Goal: Information Seeking & Learning: Learn about a topic

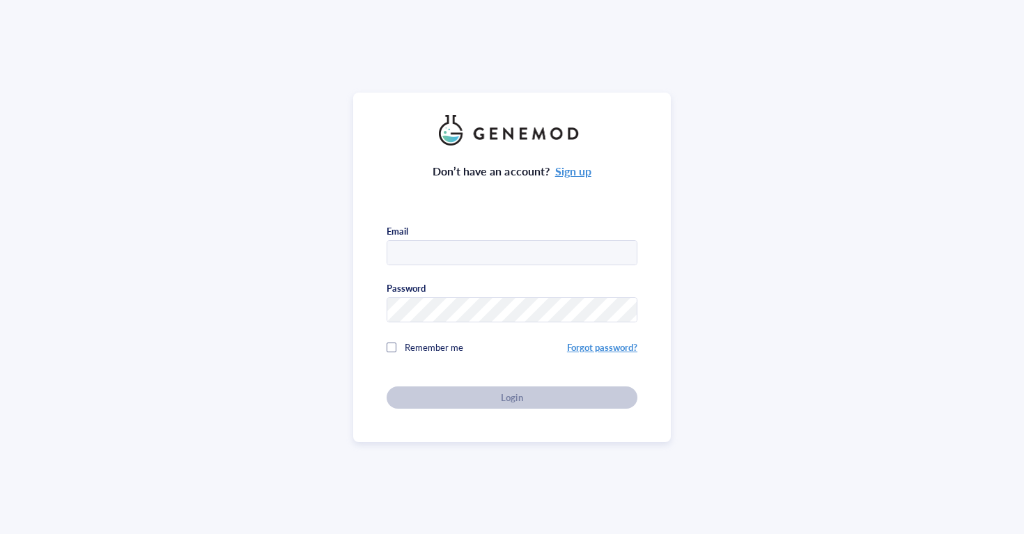
type input "[EMAIL_ADDRESS][DOMAIN_NAME]"
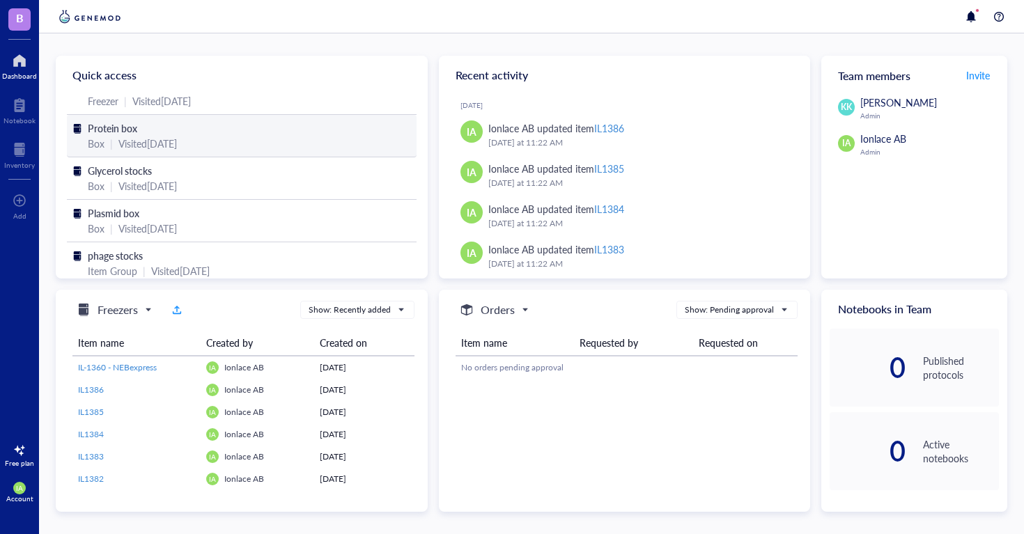
scroll to position [27, 0]
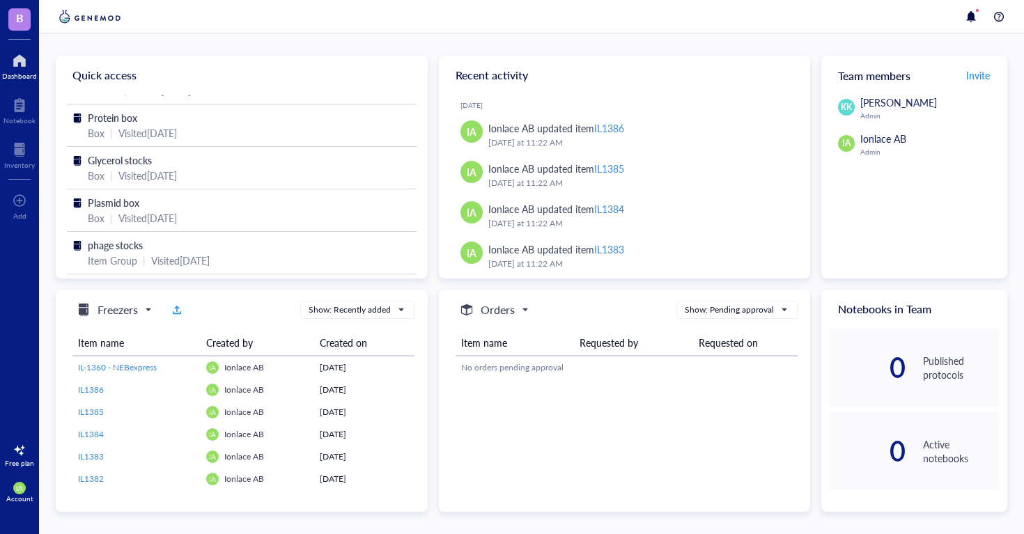
click at [16, 59] on div at bounding box center [19, 60] width 35 height 22
click at [20, 13] on span "B" at bounding box center [20, 17] width 8 height 17
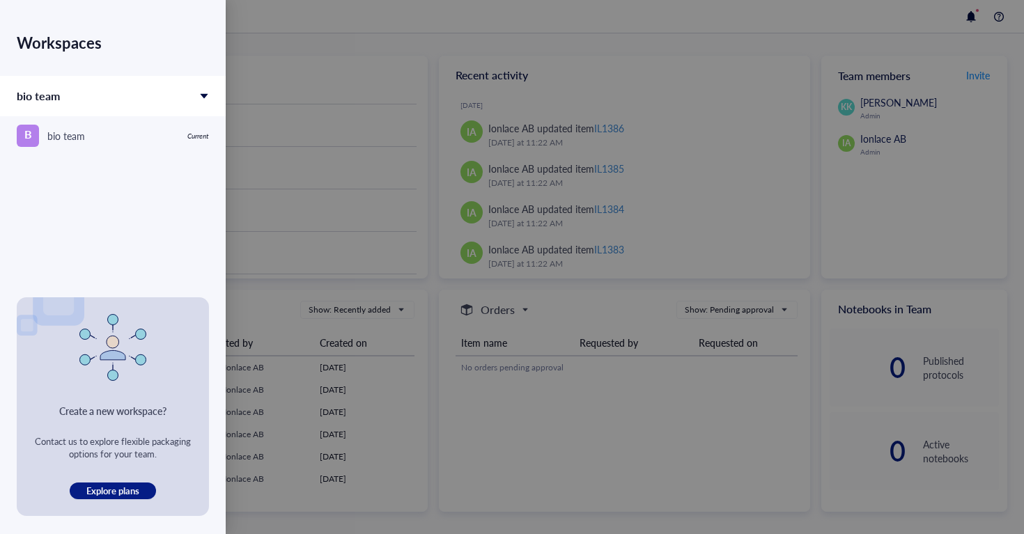
click at [291, 46] on div at bounding box center [512, 267] width 1024 height 534
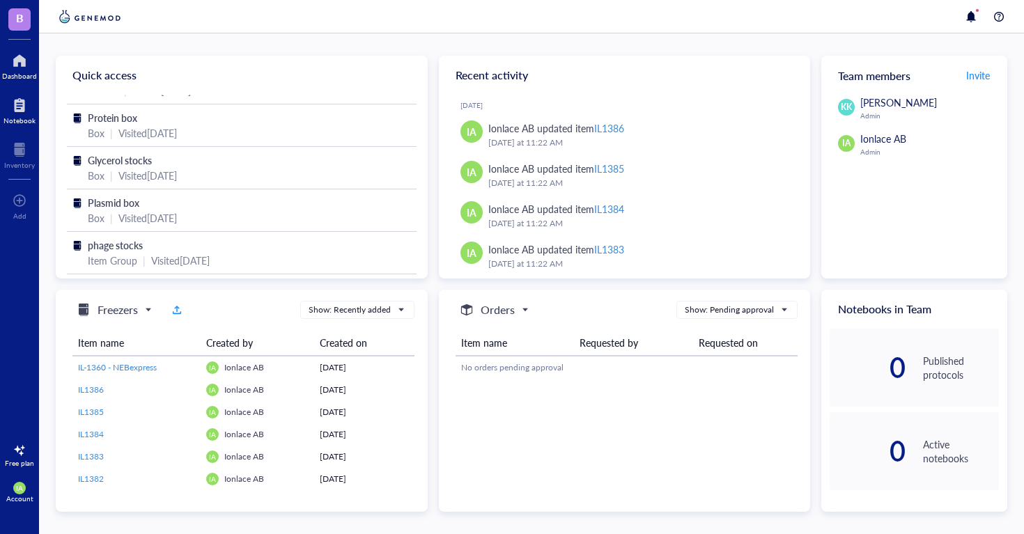
click at [10, 114] on div at bounding box center [19, 105] width 32 height 22
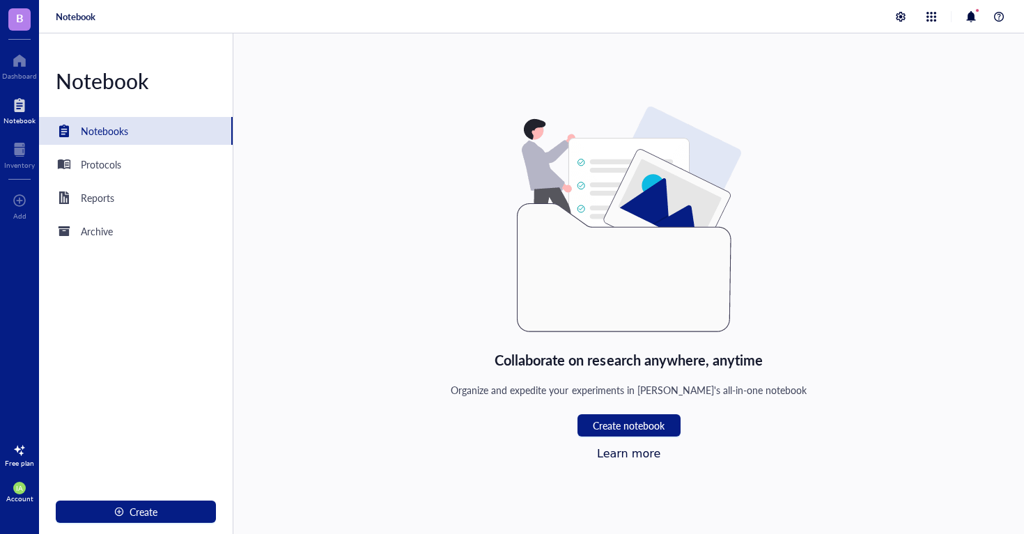
click at [16, 36] on div "B" at bounding box center [19, 19] width 39 height 39
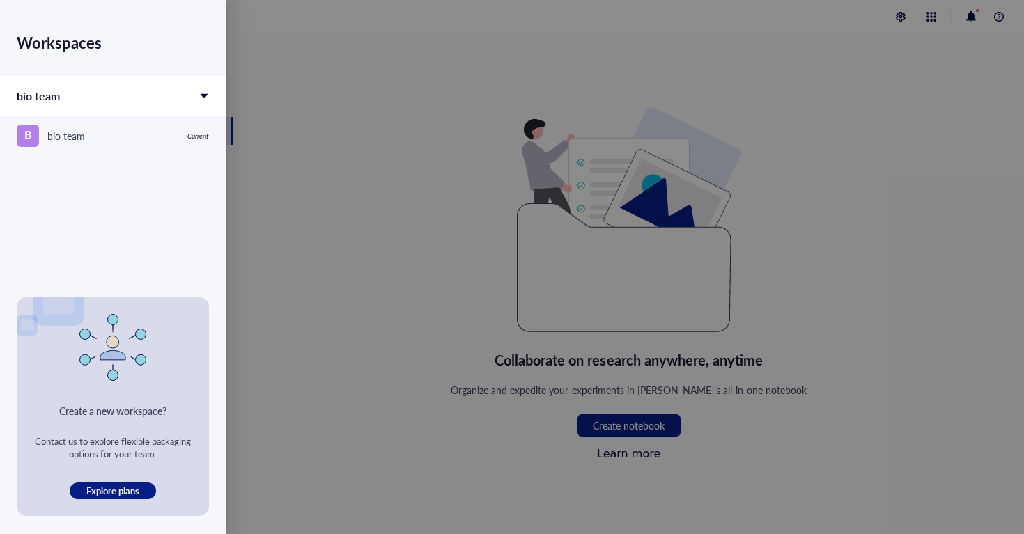
click at [17, 26] on div "Workspaces" at bounding box center [113, 42] width 192 height 39
click at [332, 49] on div at bounding box center [512, 267] width 1024 height 534
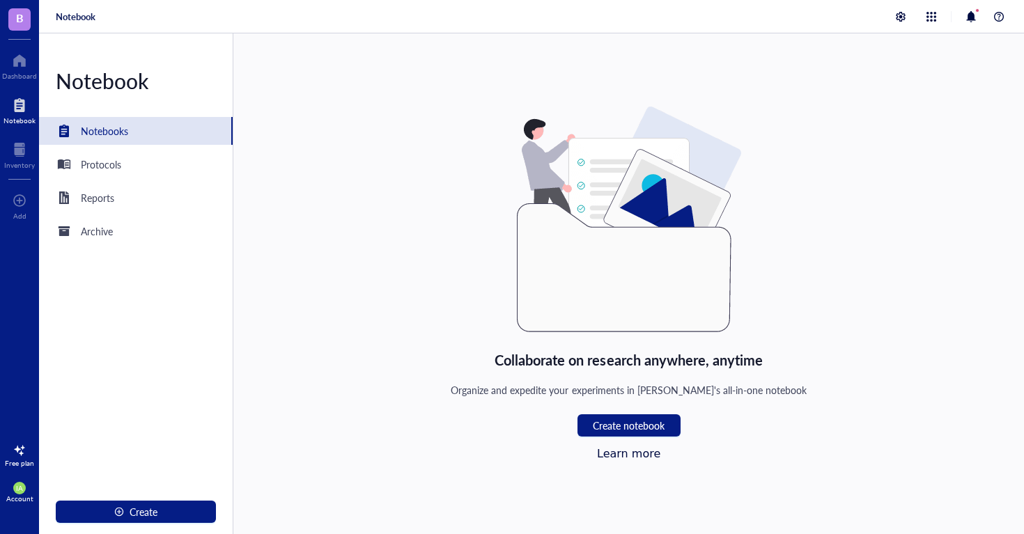
click at [90, 10] on div "Notebook" at bounding box center [76, 16] width 40 height 13
click at [77, 15] on div "Notebook" at bounding box center [76, 16] width 40 height 13
click at [13, 22] on span "B" at bounding box center [19, 19] width 22 height 22
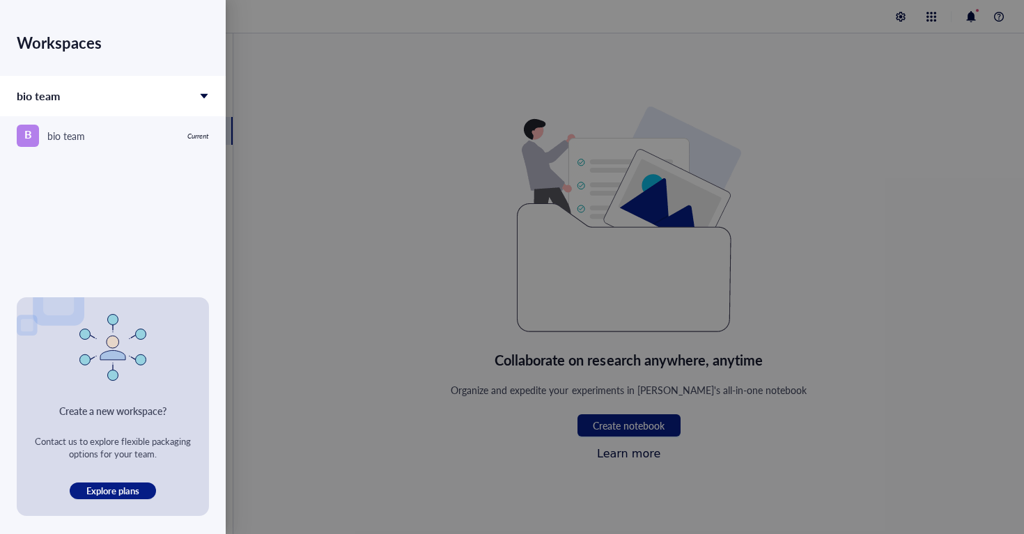
click at [251, 82] on div at bounding box center [512, 267] width 1024 height 534
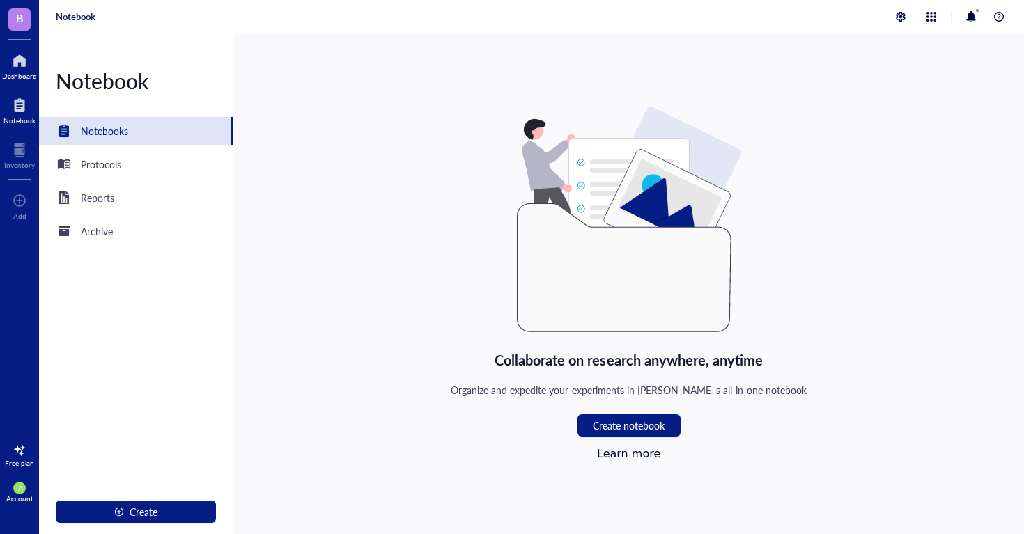
click at [29, 67] on div at bounding box center [19, 60] width 35 height 22
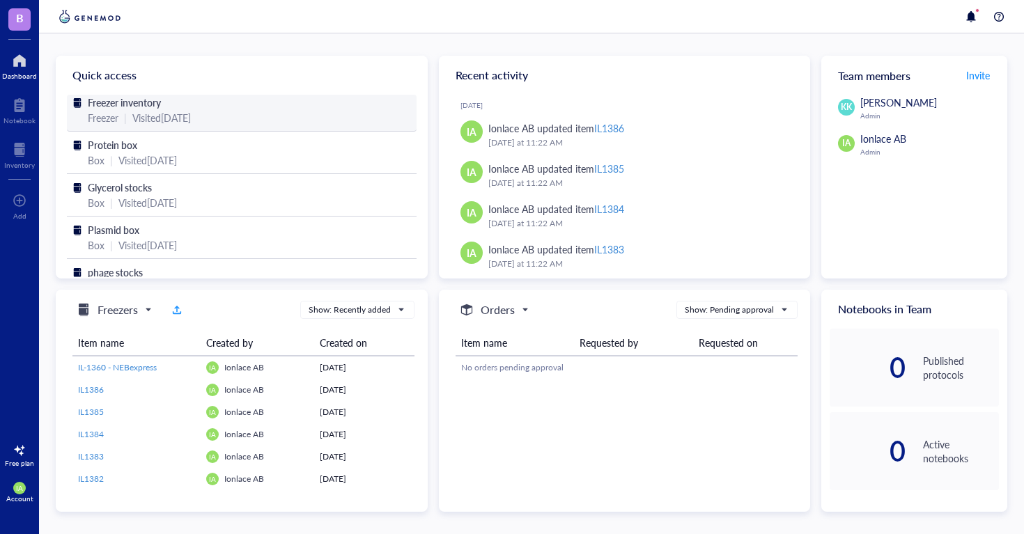
click at [134, 112] on div "Visited [DATE]" at bounding box center [161, 117] width 59 height 15
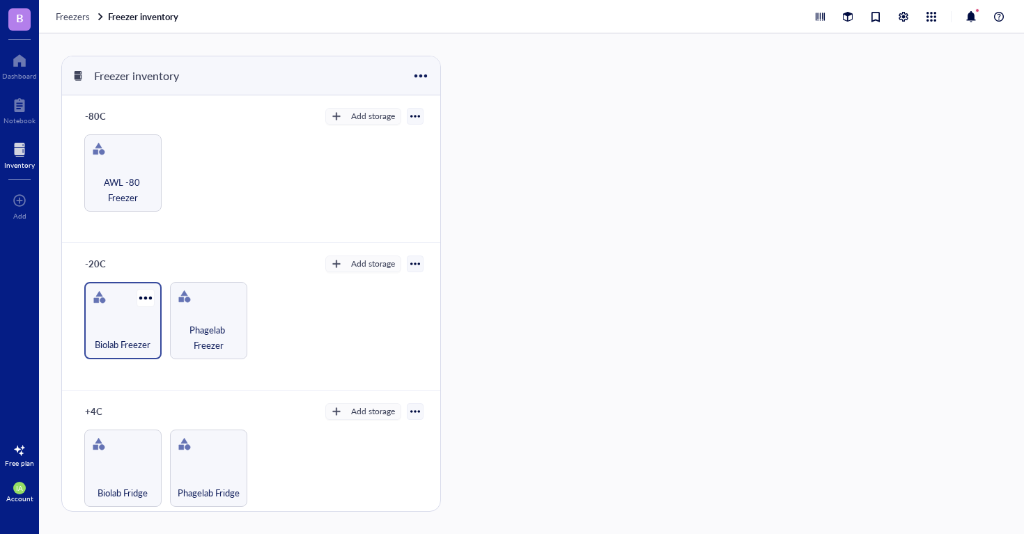
click at [116, 301] on div "Biolab Freezer" at bounding box center [122, 320] width 77 height 77
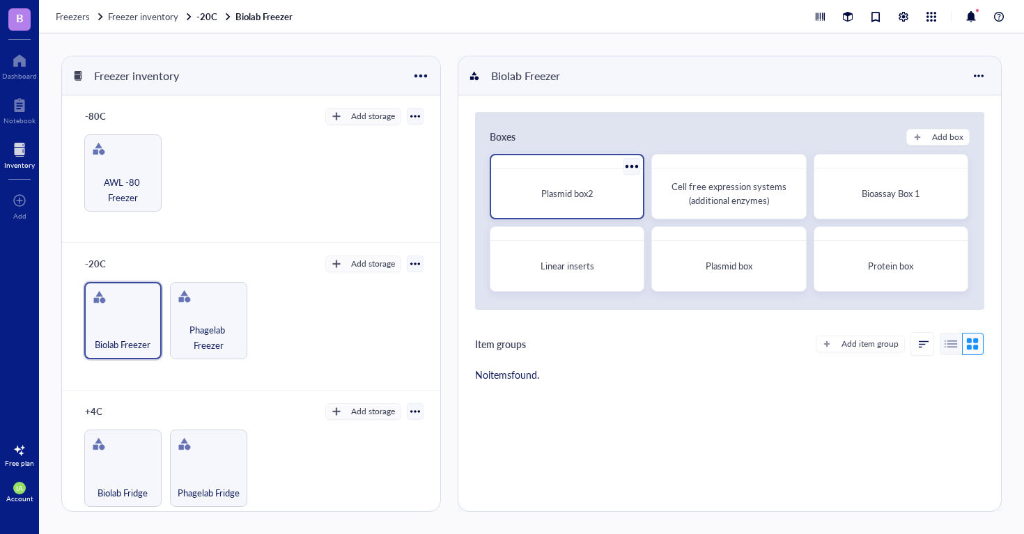
click at [576, 185] on div "Plasmid box2" at bounding box center [567, 194] width 141 height 38
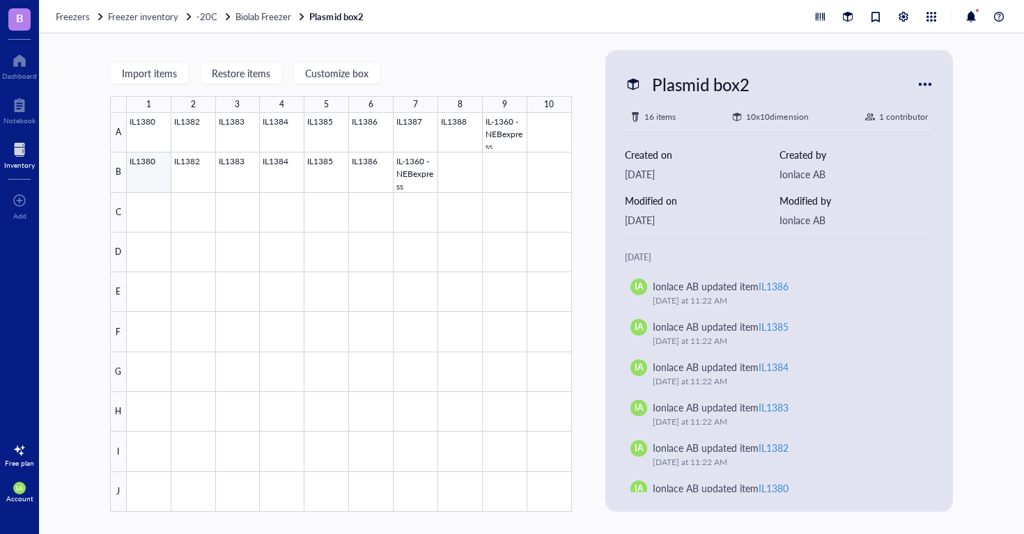
click at [150, 167] on div at bounding box center [349, 312] width 445 height 399
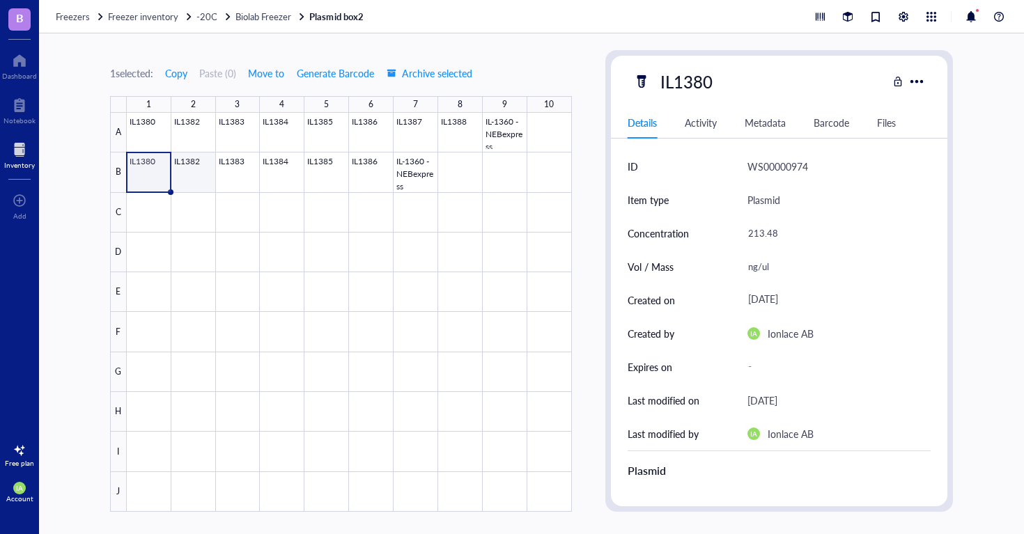
click at [192, 171] on div at bounding box center [349, 312] width 445 height 399
click at [240, 172] on div at bounding box center [349, 312] width 445 height 399
click at [285, 175] on div at bounding box center [349, 312] width 445 height 399
click at [319, 172] on div at bounding box center [349, 312] width 445 height 399
click at [360, 169] on div at bounding box center [349, 312] width 445 height 399
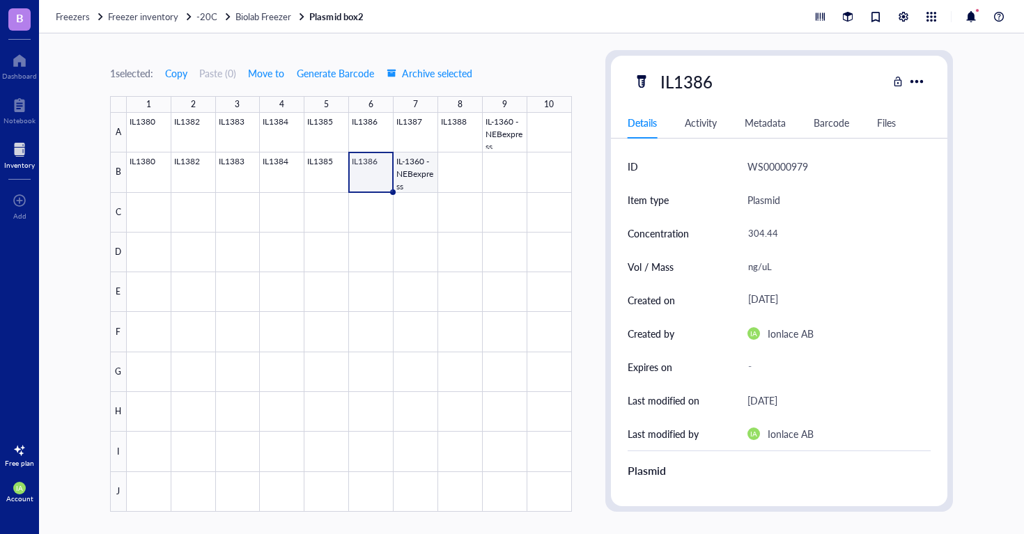
click at [413, 181] on div at bounding box center [349, 312] width 445 height 399
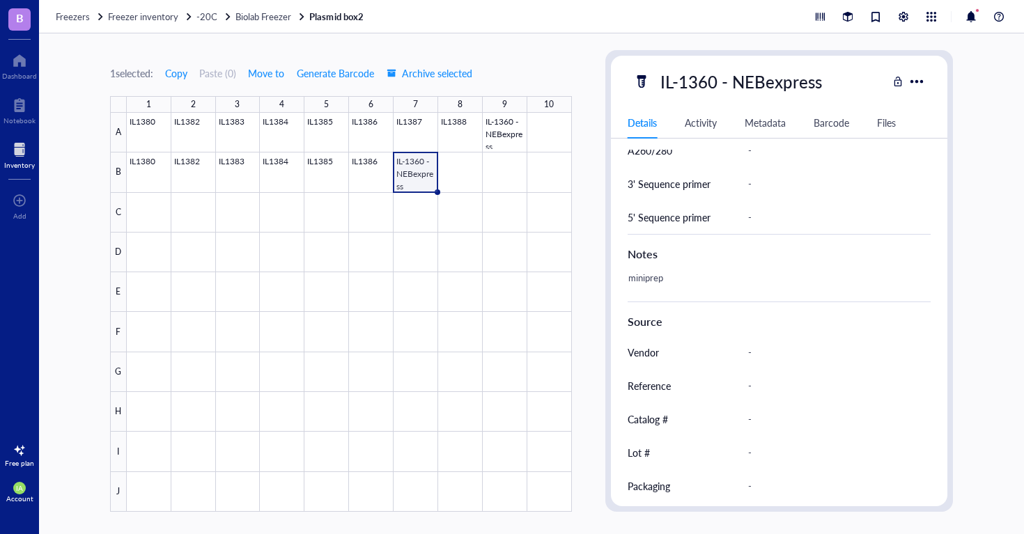
scroll to position [617, 0]
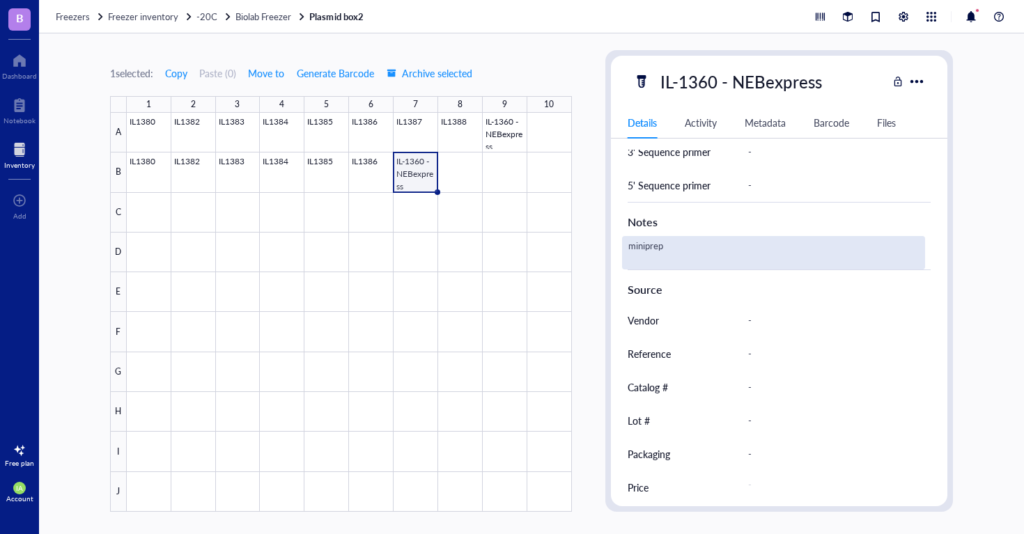
click at [699, 242] on div "miniprep" at bounding box center [774, 252] width 304 height 33
click at [879, 249] on textarea "miniprep- VHH G7 IN NEB plasmid - ordered from Twist separaetly!" at bounding box center [774, 253] width 302 height 31
type textarea "miniprep- VHH G7 IN NEB plasmid - ordered from Twist separately!"
drag, startPoint x: 906, startPoint y: 250, endPoint x: 623, endPoint y: 246, distance: 283.6
click at [623, 246] on textarea "miniprep- VHH G7 IN NEB plasmid - ordered from Twist separately!" at bounding box center [774, 253] width 302 height 31
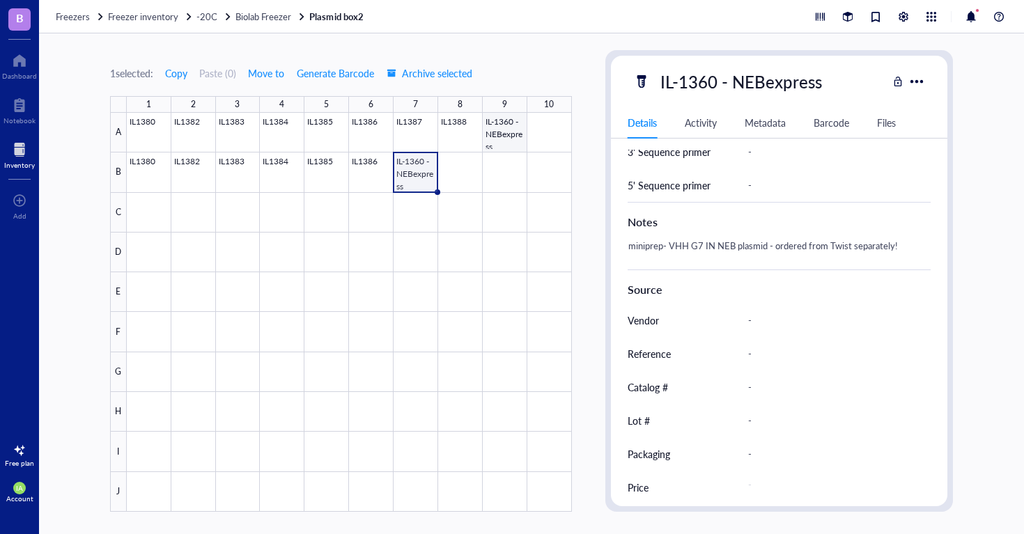
click at [507, 135] on div at bounding box center [349, 312] width 445 height 399
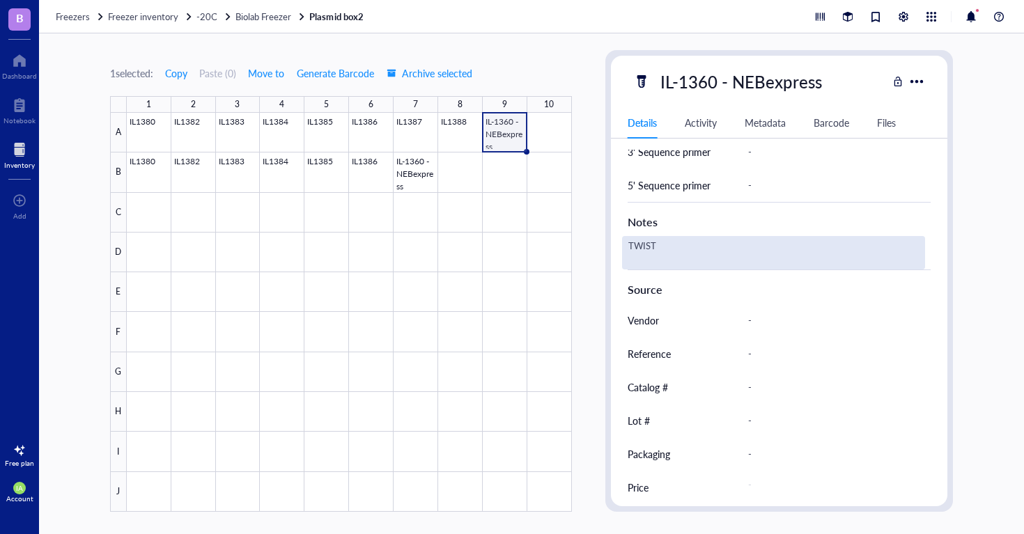
click at [708, 249] on div "TWIST" at bounding box center [774, 252] width 304 height 33
click at [717, 253] on textarea "TWIST-" at bounding box center [678, 253] width 111 height 31
type textarea "TWIST-miniprep- VHH G7 IN NEB plasmid - ordered from Twist separately!"
click at [702, 254] on div "TWIST-miniprep- VHH G7 IN NEB plasmid - ordered from Twist separately!" at bounding box center [774, 252] width 304 height 33
click at [695, 247] on textarea "TWIST-miniprep- VHH G7 IN NEB plasmid - ordered from Twist separately!" at bounding box center [774, 253] width 302 height 31
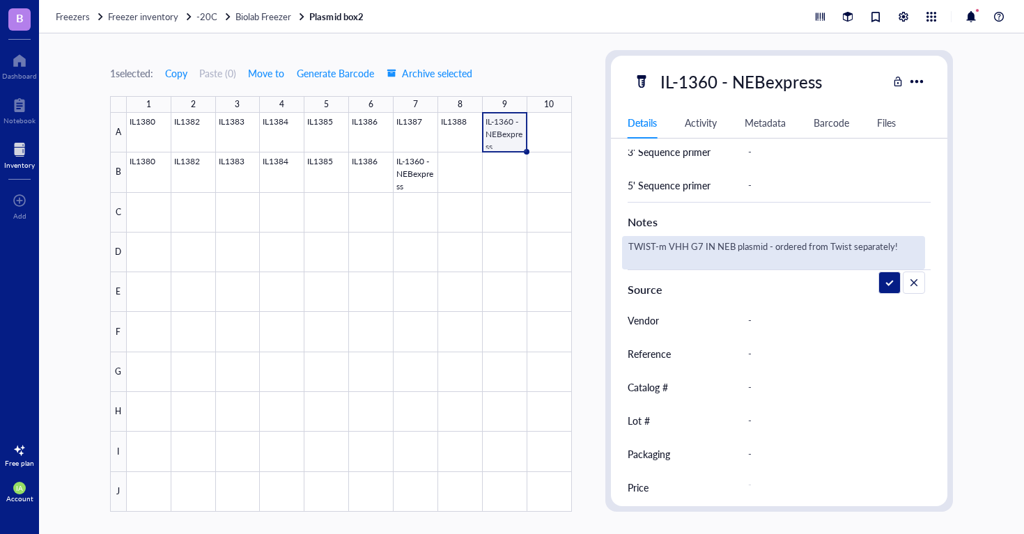
type textarea "TWIST- VHH G7 IN NEB plasmid - ordered from Twist separately!"
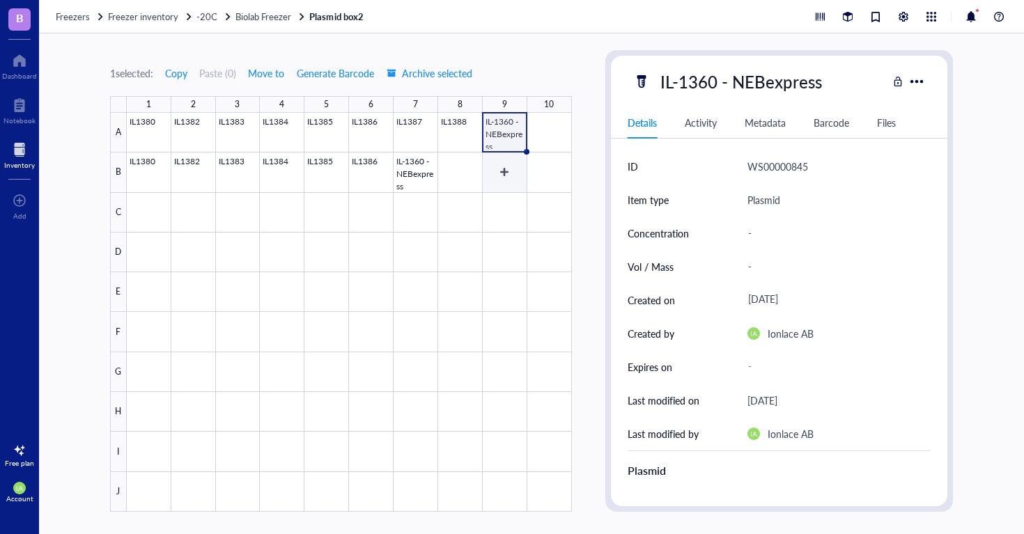
click at [456, 141] on div at bounding box center [349, 312] width 445 height 399
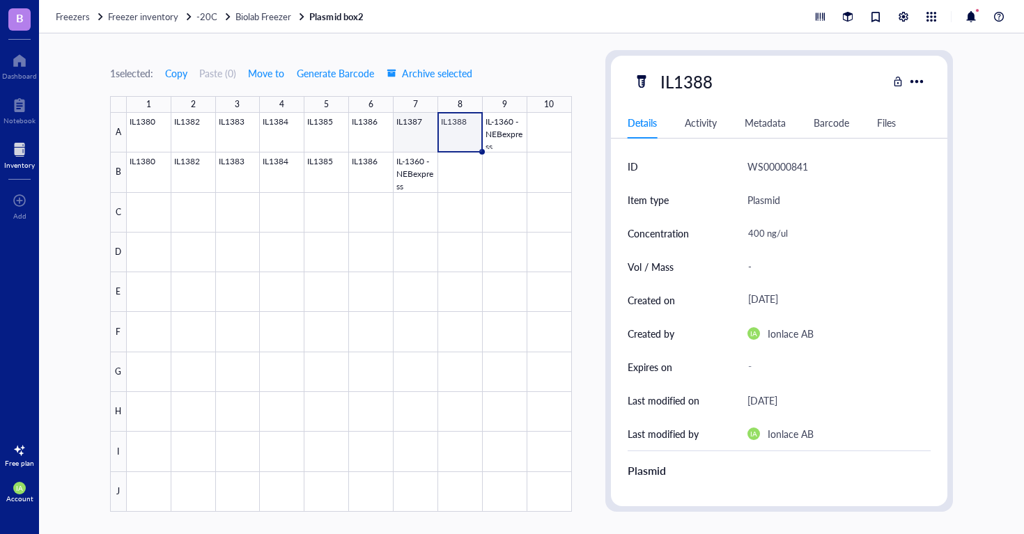
click at [410, 131] on div at bounding box center [349, 312] width 445 height 399
click at [512, 141] on div at bounding box center [349, 312] width 445 height 399
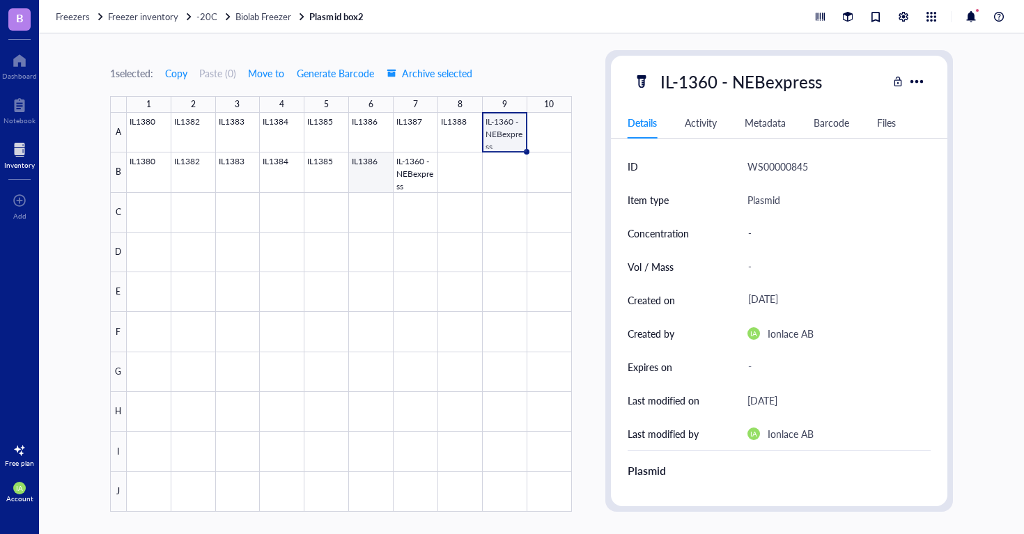
click at [370, 169] on div at bounding box center [349, 312] width 445 height 399
click at [320, 172] on div at bounding box center [349, 312] width 445 height 399
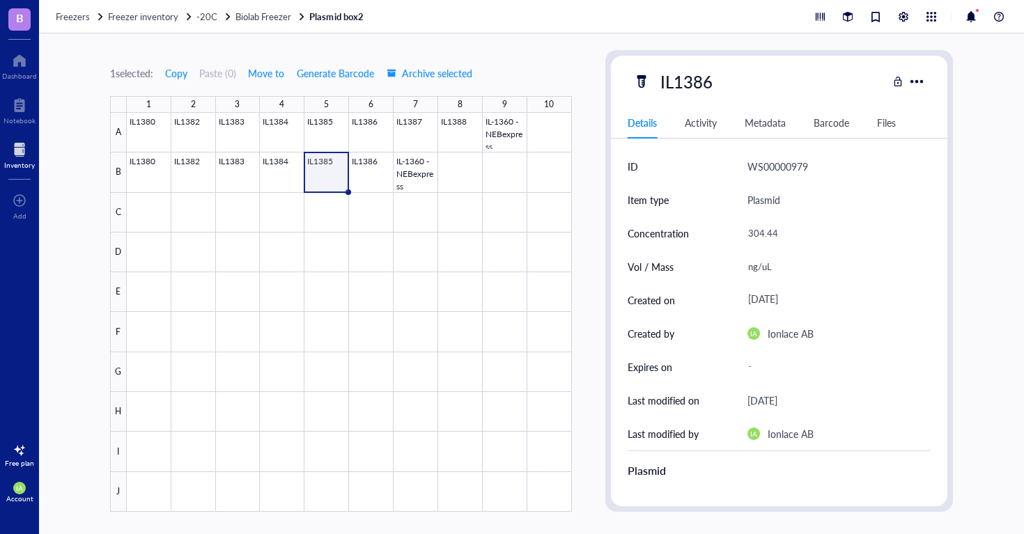
click at [279, 170] on div at bounding box center [349, 312] width 445 height 399
click at [236, 167] on div at bounding box center [349, 312] width 445 height 399
click at [192, 167] on div at bounding box center [349, 312] width 445 height 399
